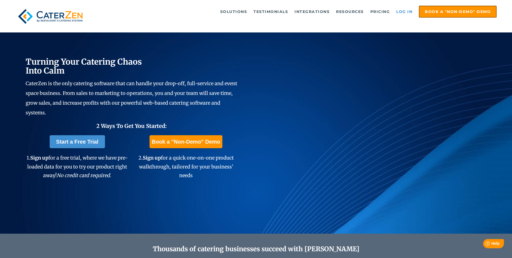
click at [406, 10] on link "Log in" at bounding box center [405, 11] width 22 height 11
drag, startPoint x: 406, startPoint y: 12, endPoint x: 407, endPoint y: 26, distance: 14.1
click at [406, 12] on link "Log in" at bounding box center [405, 11] width 22 height 11
